Goal: Task Accomplishment & Management: Manage account settings

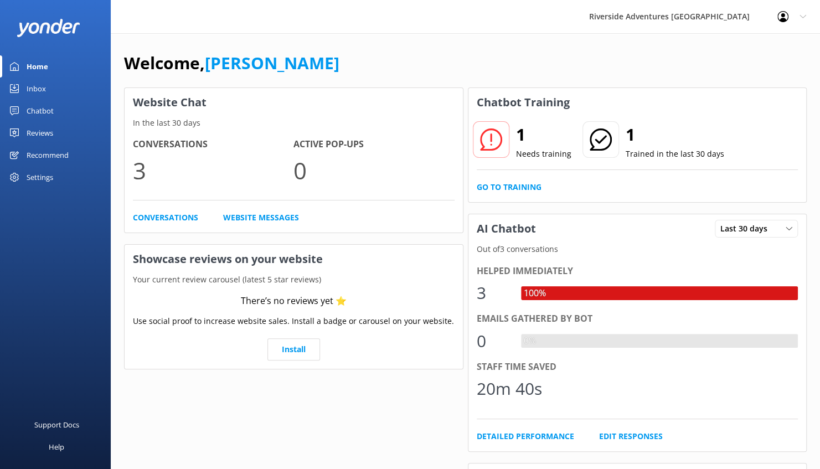
click at [50, 128] on div "Reviews" at bounding box center [40, 133] width 27 height 22
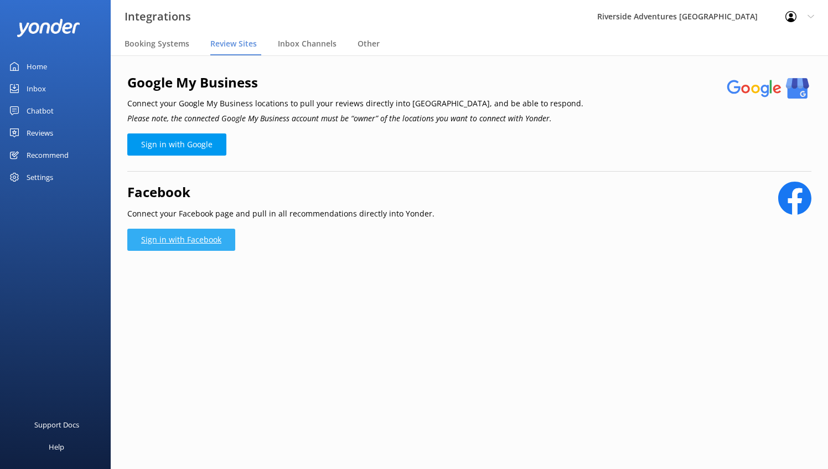
click at [194, 250] on link "Sign in with Facebook" at bounding box center [181, 240] width 108 height 22
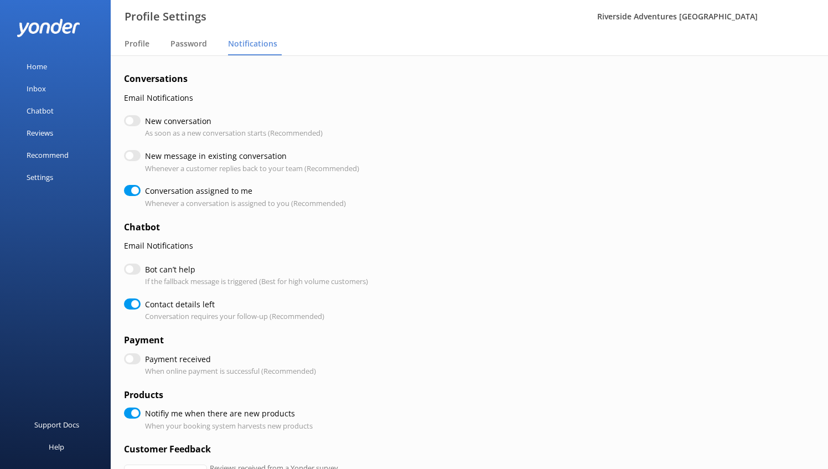
checkbox input "true"
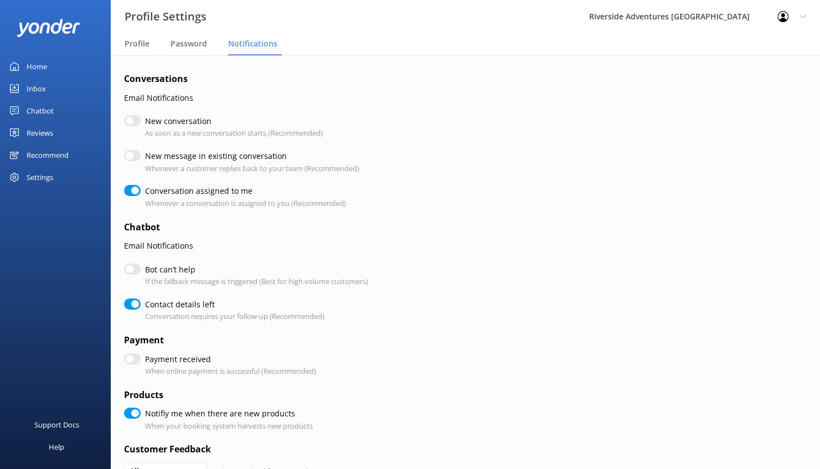
click at [42, 179] on div "Settings" at bounding box center [40, 177] width 27 height 22
checkbox input "true"
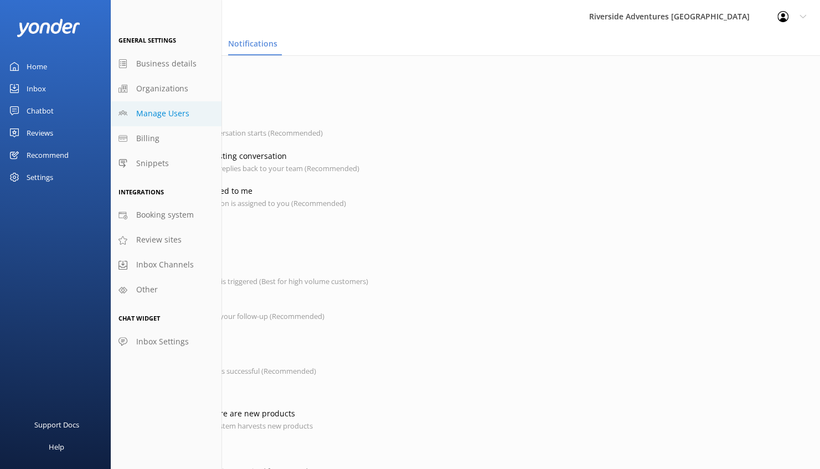
click at [142, 116] on span "Manage Users" at bounding box center [162, 113] width 53 height 12
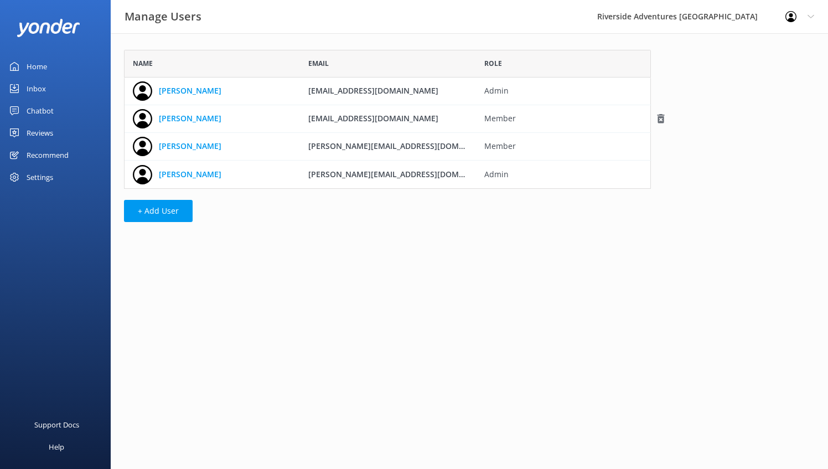
scroll to position [130, 518]
click at [166, 212] on button "+ Add User" at bounding box center [158, 211] width 69 height 22
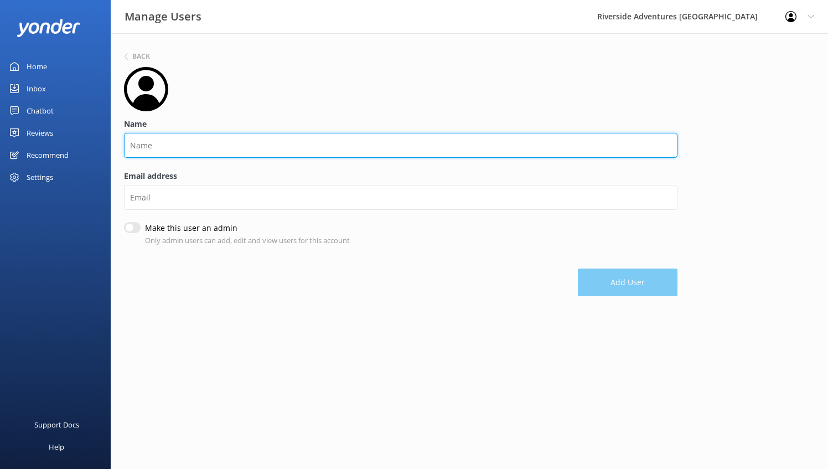
click at [208, 138] on input "Name" at bounding box center [401, 145] width 554 height 25
type input "Reservations Crew"
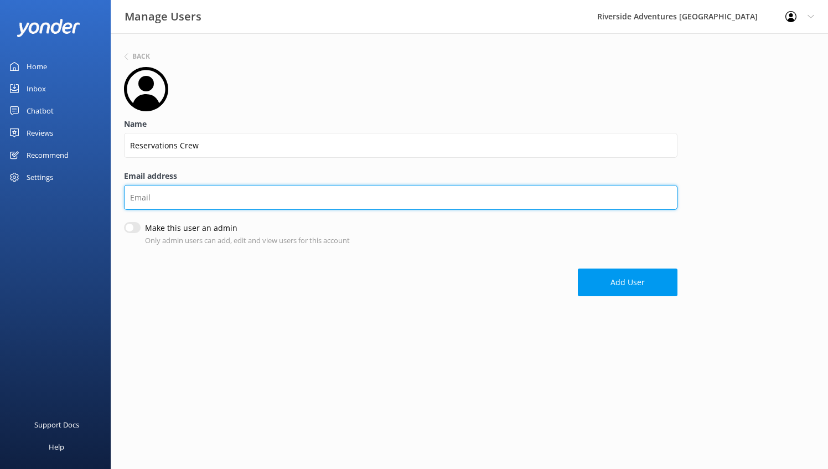
click at [193, 200] on input "Email address" at bounding box center [401, 197] width 554 height 25
type input "[EMAIL_ADDRESS][DOMAIN_NAME]"
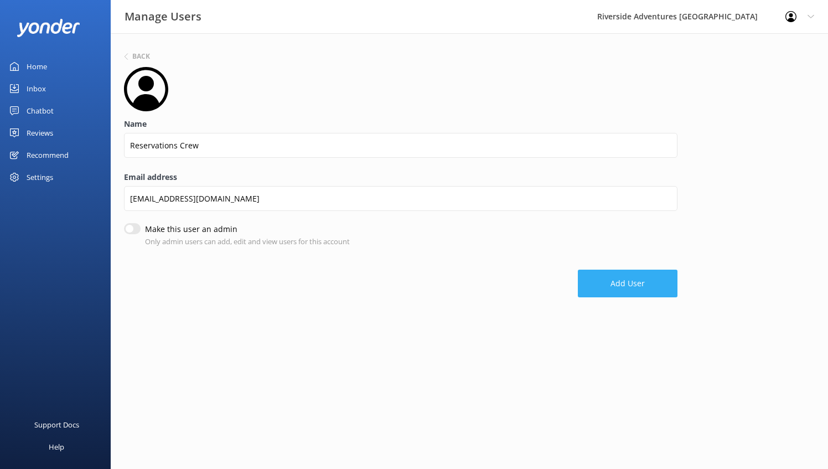
click at [622, 285] on button "Add User" at bounding box center [628, 284] width 100 height 28
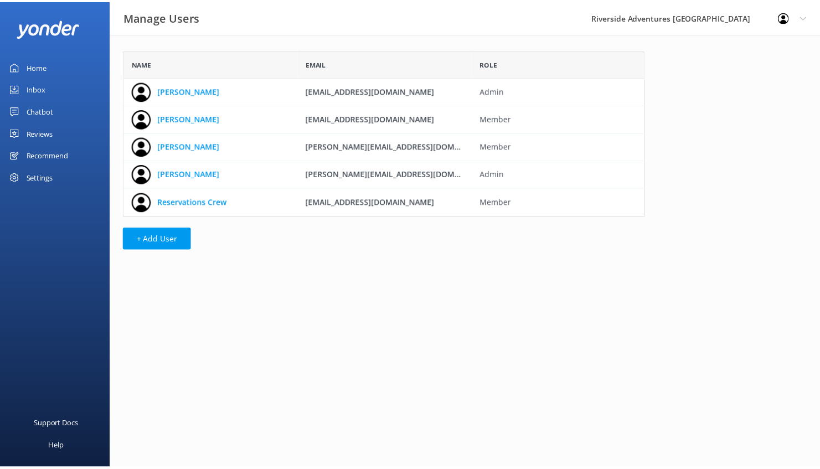
scroll to position [158, 518]
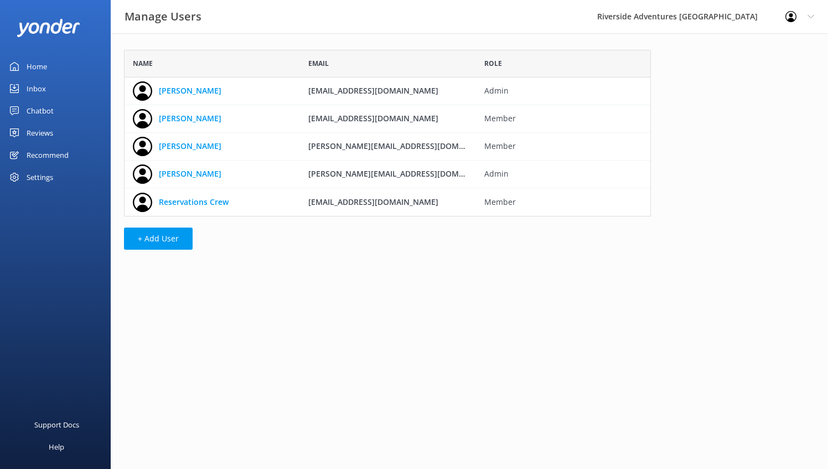
click at [43, 86] on div "Inbox" at bounding box center [36, 89] width 19 height 22
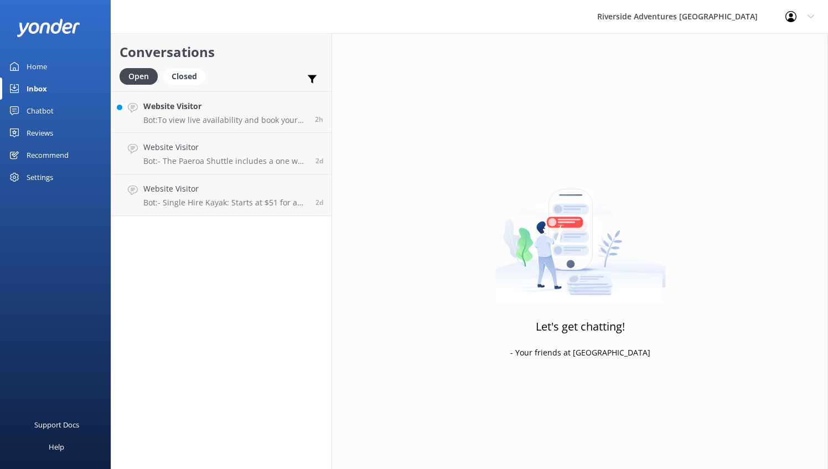
click at [40, 109] on div "Chatbot" at bounding box center [40, 111] width 27 height 22
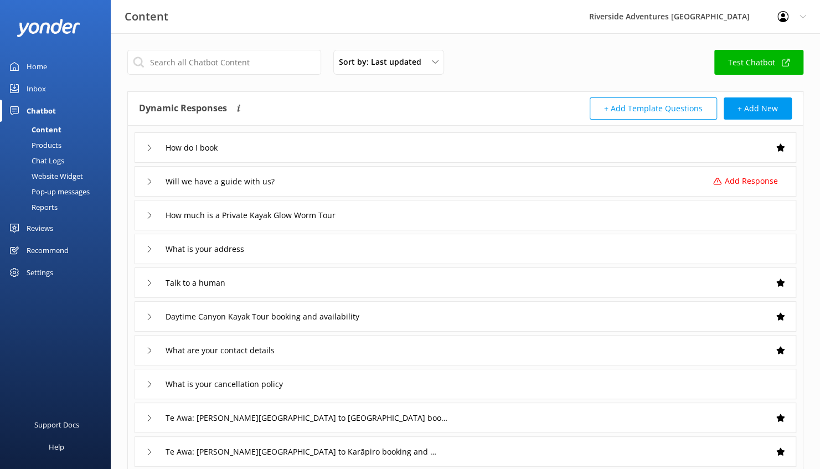
click at [35, 279] on div "Settings" at bounding box center [40, 272] width 27 height 22
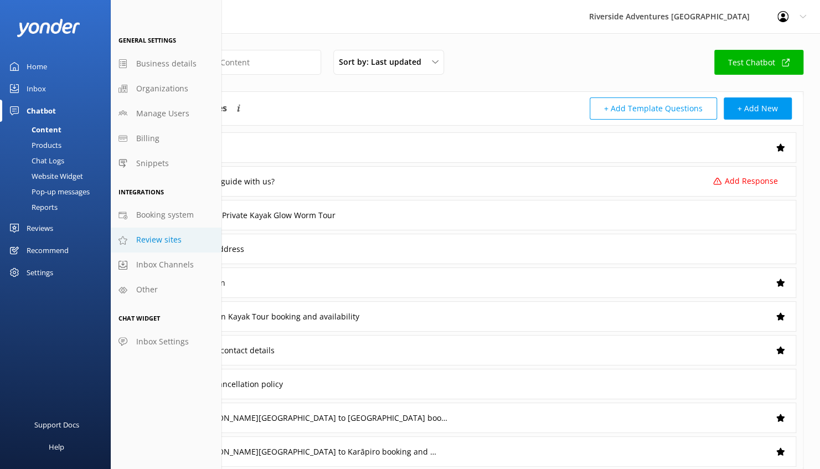
click at [169, 239] on span "Review sites" at bounding box center [158, 240] width 45 height 12
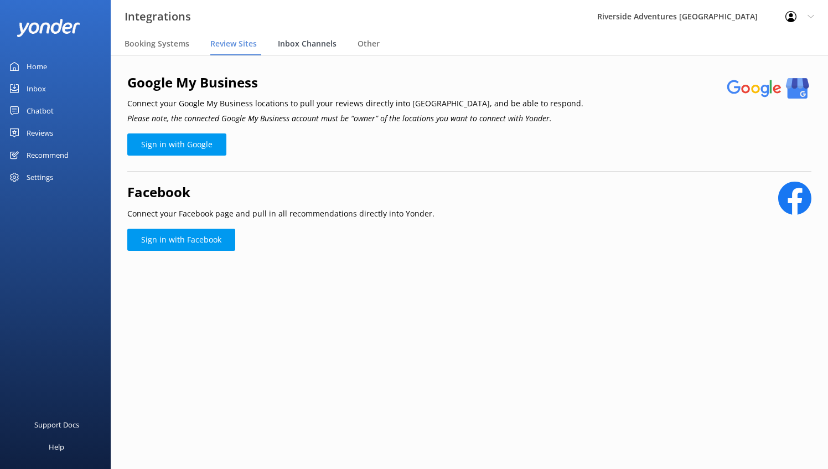
click at [300, 47] on span "Inbox Channels" at bounding box center [307, 43] width 59 height 11
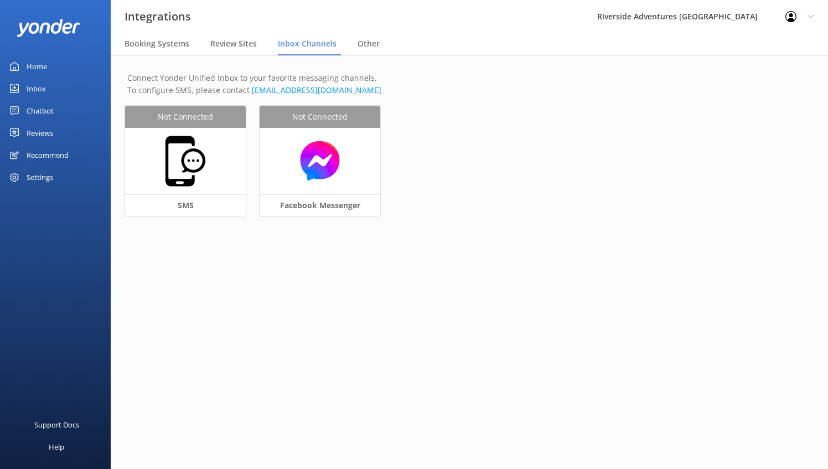
click at [225, 76] on p "Connect Yonder Unified Inbox to your favorite messaging channels. To configure …" at bounding box center [469, 84] width 684 height 25
click at [367, 42] on span "Other" at bounding box center [369, 43] width 22 height 11
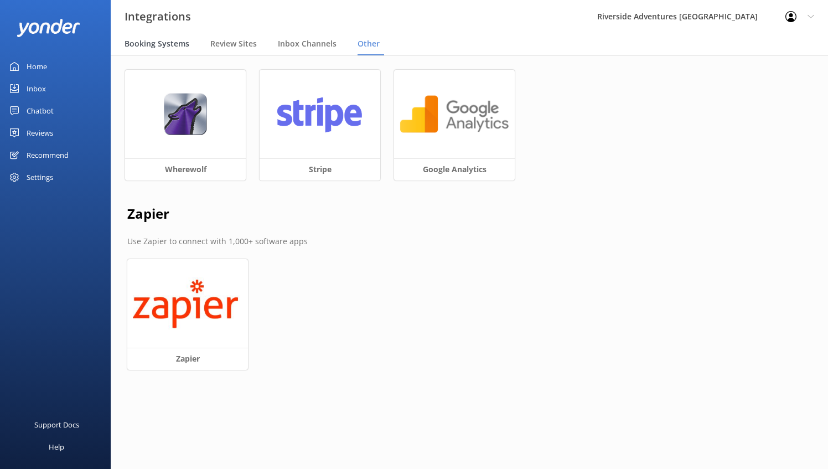
click at [170, 51] on div "Booking Systems" at bounding box center [159, 44] width 69 height 22
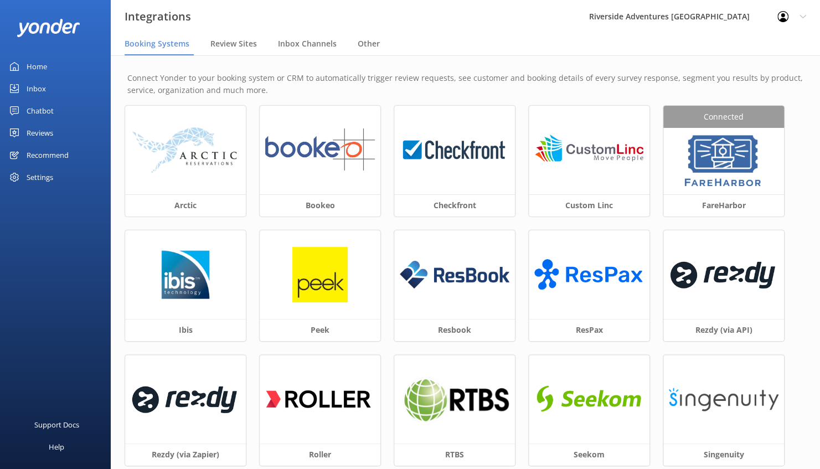
click at [48, 107] on div "Chatbot" at bounding box center [40, 111] width 27 height 22
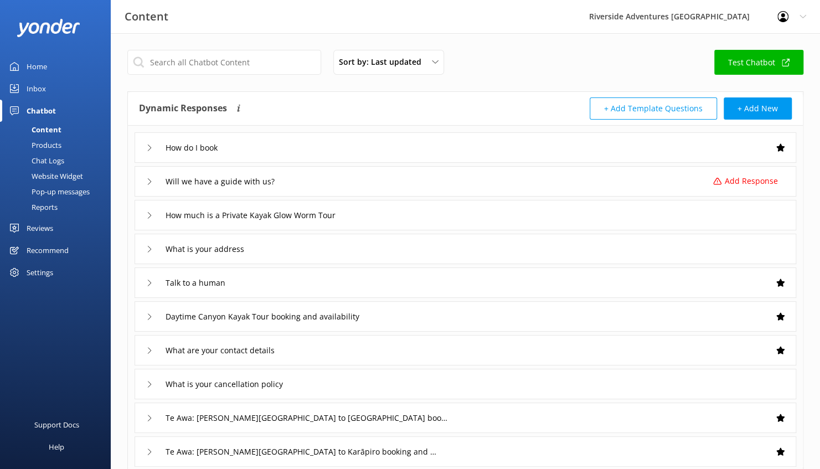
click at [61, 246] on div "Recommend" at bounding box center [48, 250] width 42 height 22
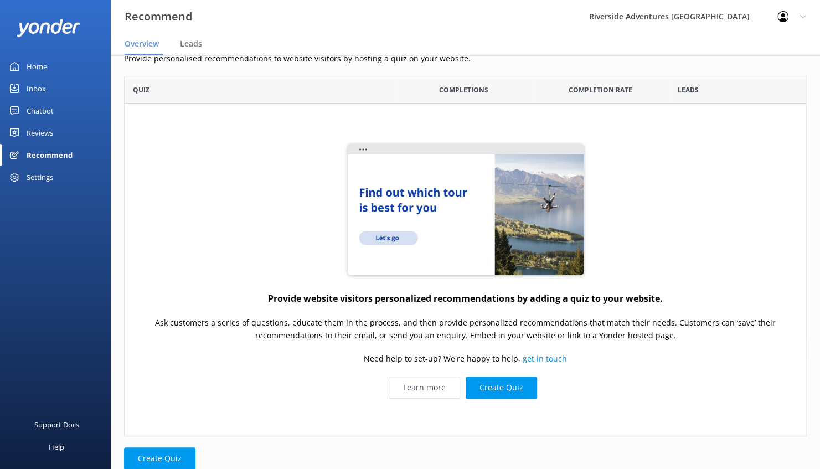
scroll to position [53, 0]
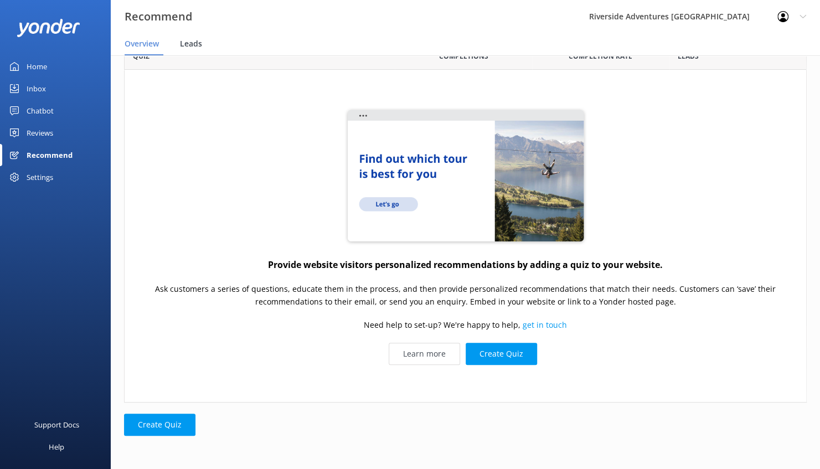
click at [189, 48] on span "Leads" at bounding box center [191, 43] width 22 height 11
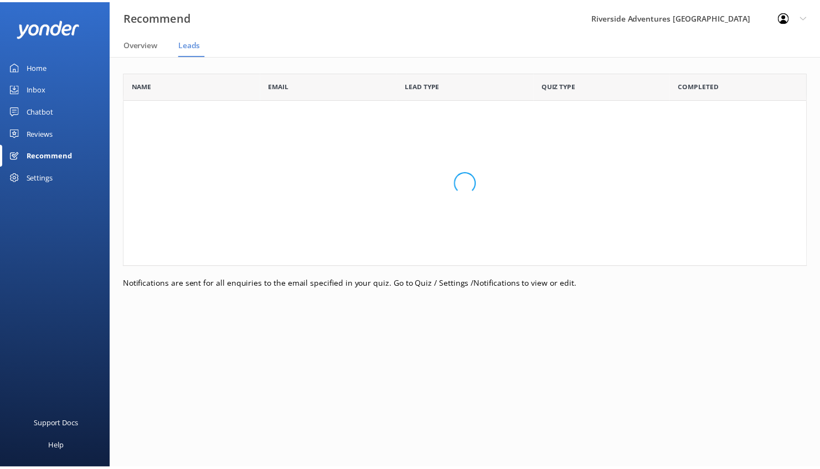
scroll to position [186, 682]
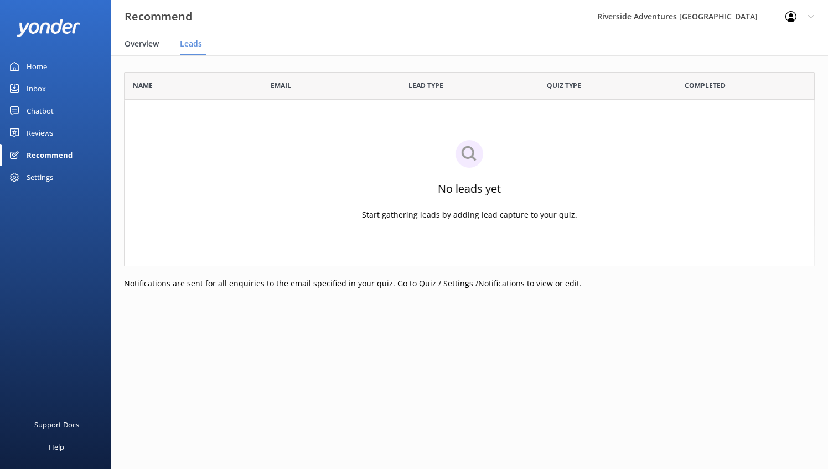
click at [151, 45] on span "Overview" at bounding box center [142, 43] width 34 height 11
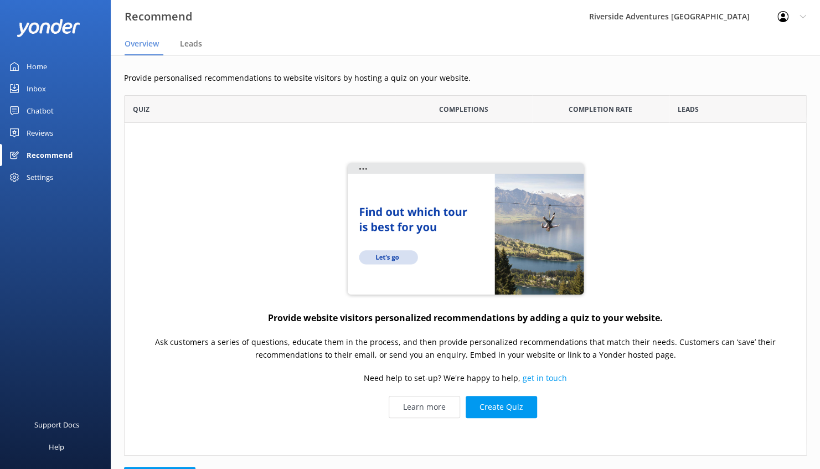
scroll to position [352, 674]
click at [48, 62] on link "Home" at bounding box center [55, 66] width 111 height 22
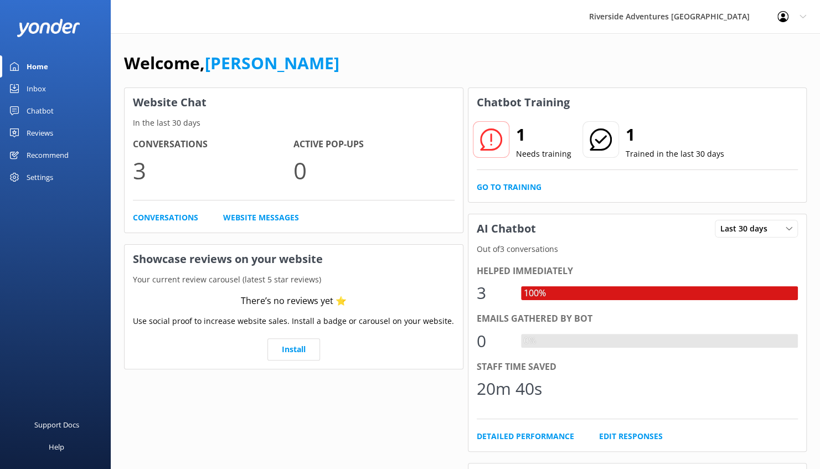
click at [37, 86] on div "Inbox" at bounding box center [36, 89] width 19 height 22
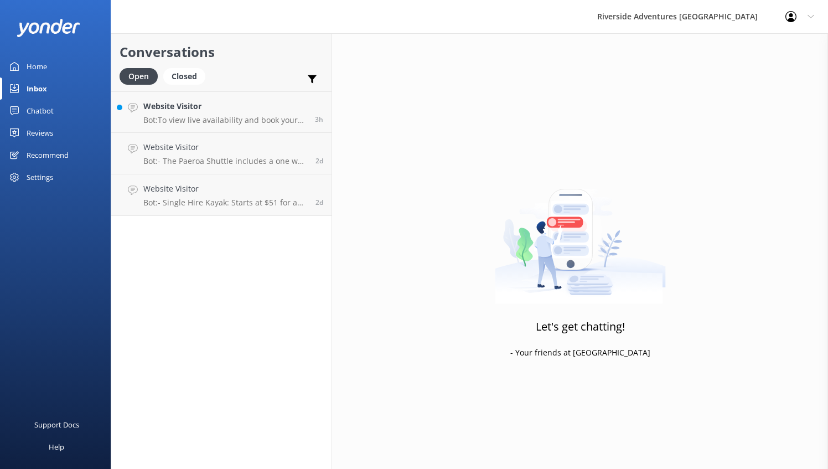
click at [36, 107] on div "Chatbot" at bounding box center [40, 111] width 27 height 22
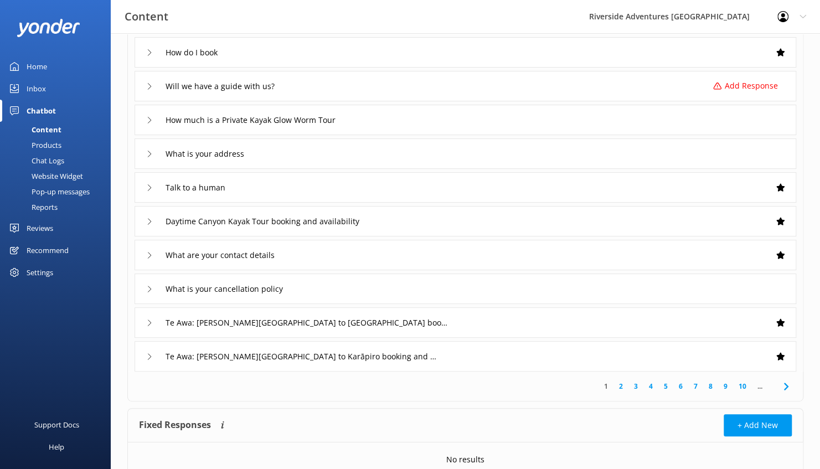
scroll to position [142, 0]
